Goal: Check status

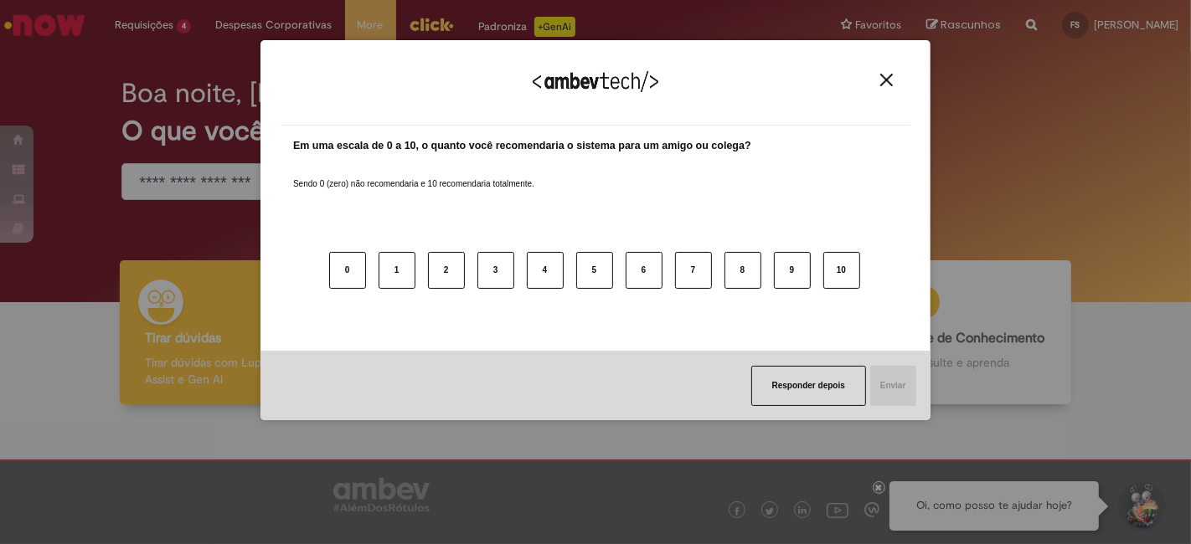
click at [883, 83] on img "Close" at bounding box center [886, 80] width 13 height 13
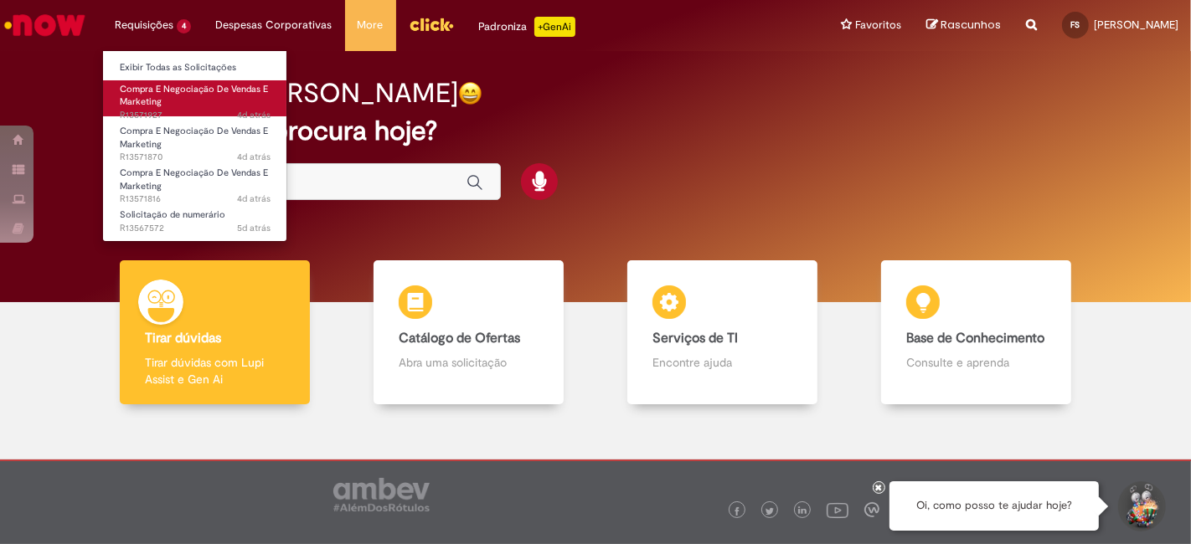
click at [141, 96] on span "Compra E Negociação De Vendas E Marketing" at bounding box center [194, 96] width 148 height 26
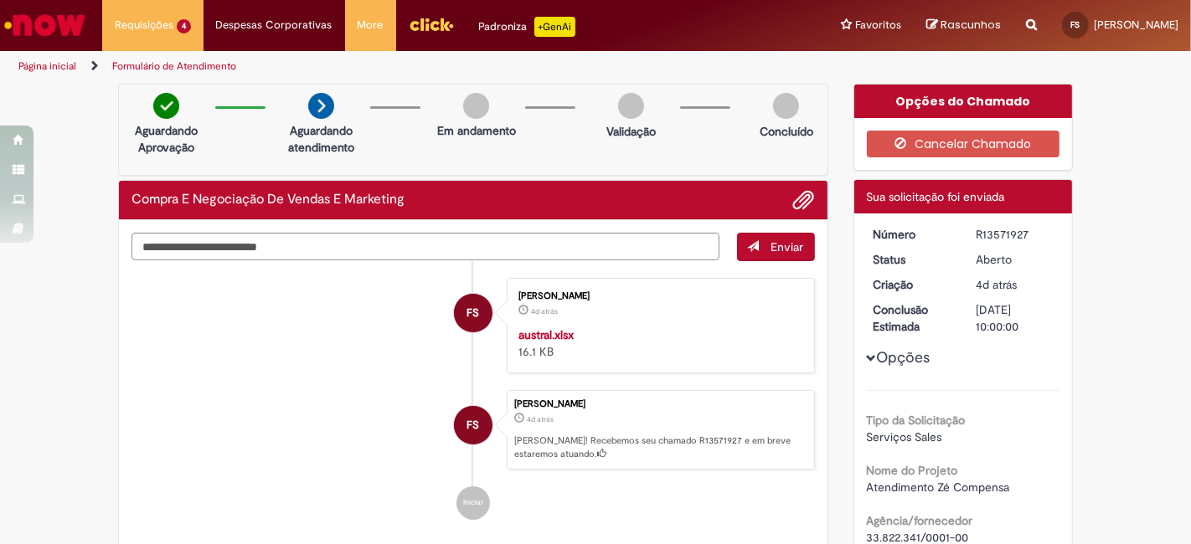
click at [163, 272] on ul "FS [PERSON_NAME] 4d atrás 4 dias atrás austral.xlsx 16.1 KB FS [PERSON_NAME] 4d…" at bounding box center [474, 399] width 684 height 276
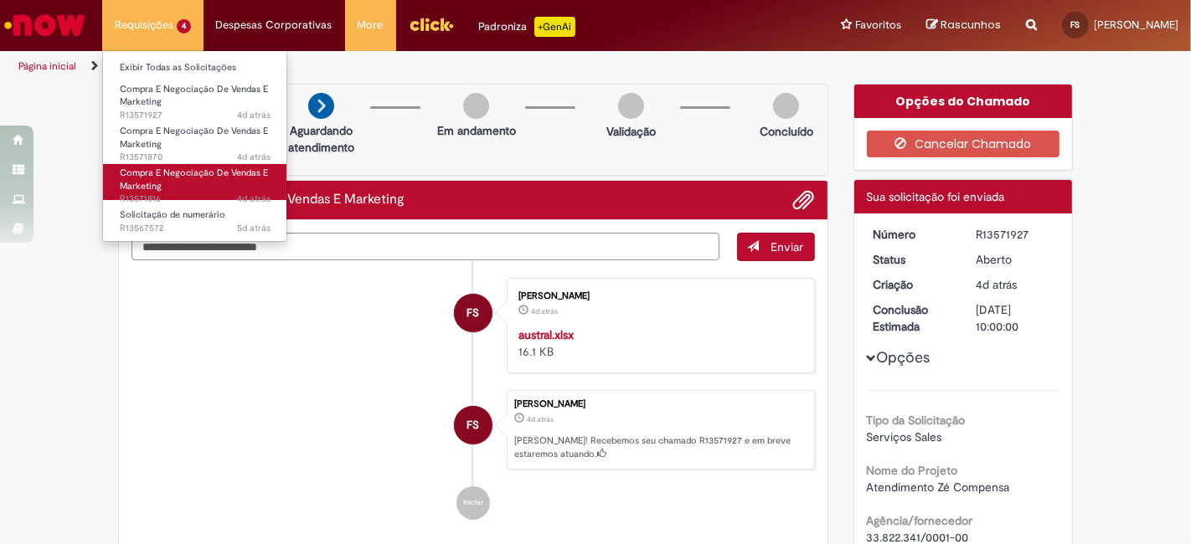
click at [152, 168] on span "Compra E Negociação De Vendas E Marketing" at bounding box center [194, 180] width 148 height 26
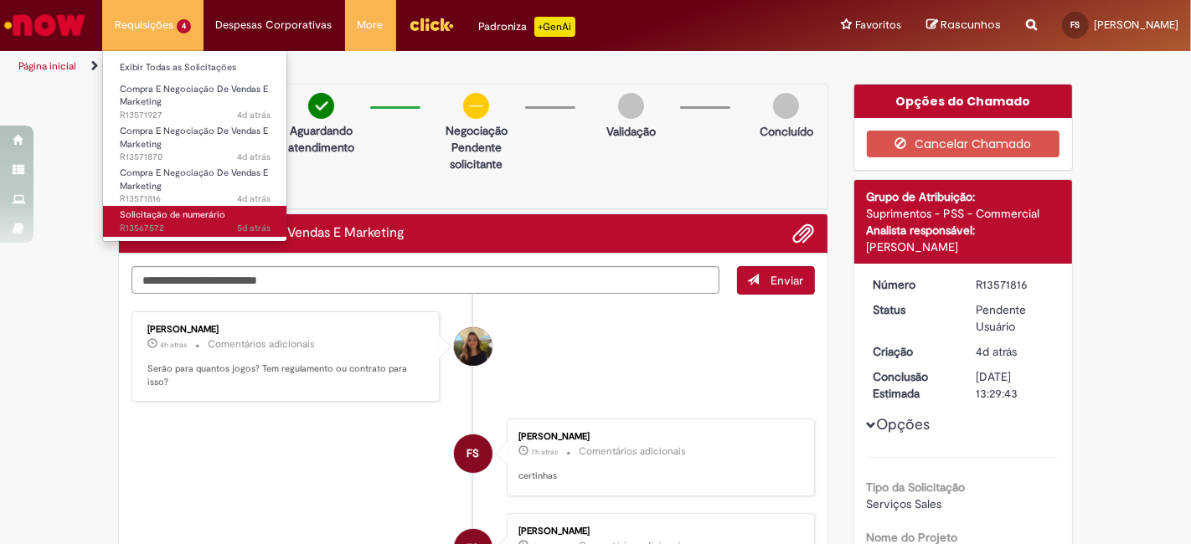
click at [160, 211] on span "Solicitação de numerário" at bounding box center [173, 215] width 106 height 13
